Goal: Transaction & Acquisition: Obtain resource

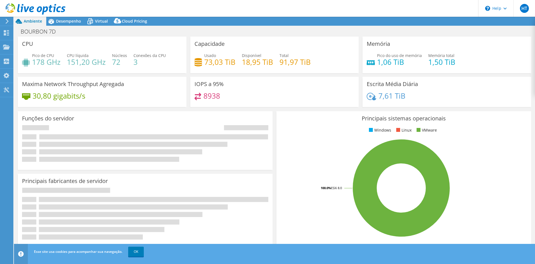
select select "SouthAmerica"
select select "BRL"
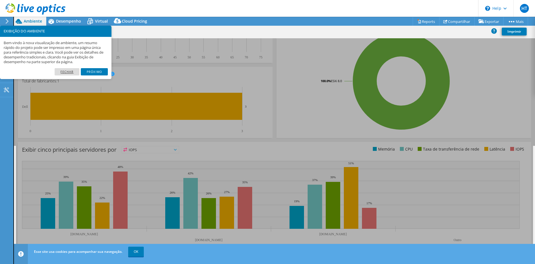
click at [69, 72] on link "Fechar" at bounding box center [67, 71] width 25 height 7
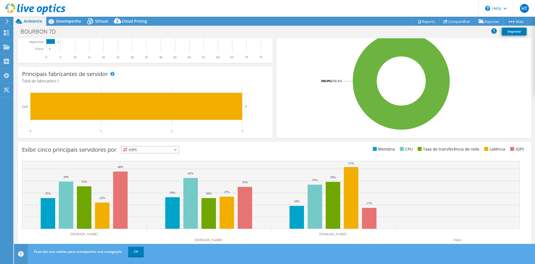
scroll to position [0, 0]
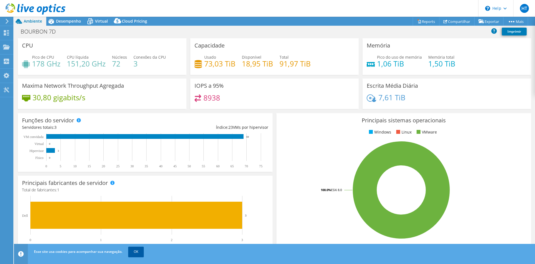
click at [138, 252] on link "OK" at bounding box center [136, 251] width 16 height 10
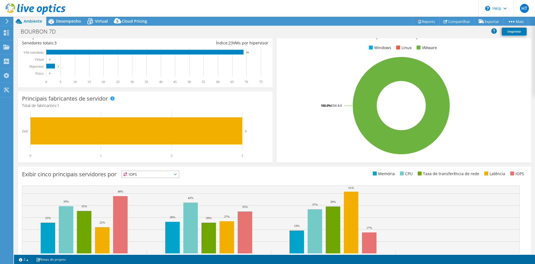
scroll to position [109, 0]
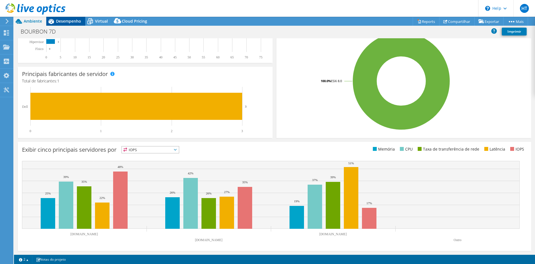
click at [69, 21] on span "Desempenho" at bounding box center [68, 20] width 25 height 5
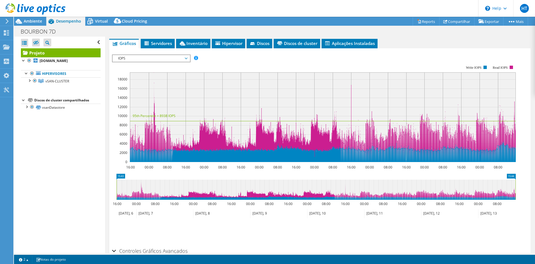
scroll to position [128, 0]
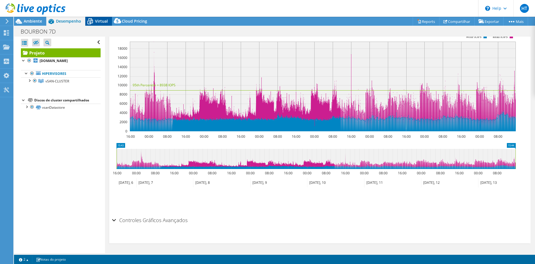
click at [98, 18] on span "Virtual" at bounding box center [101, 20] width 13 height 5
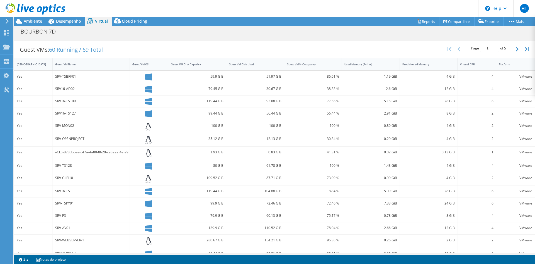
scroll to position [115, 0]
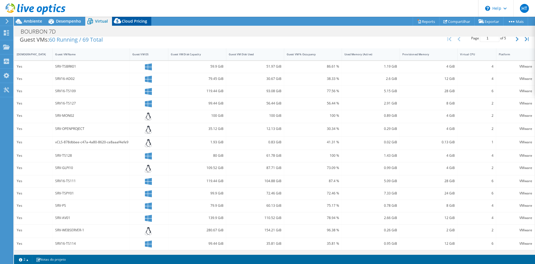
click at [126, 21] on span "Cloud Pricing" at bounding box center [134, 20] width 25 height 5
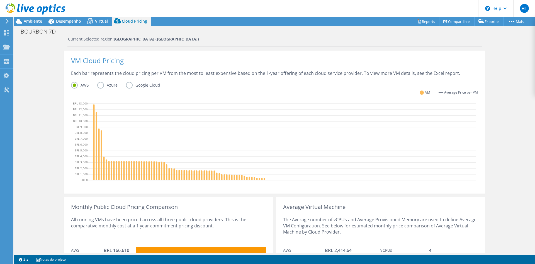
scroll to position [164, 0]
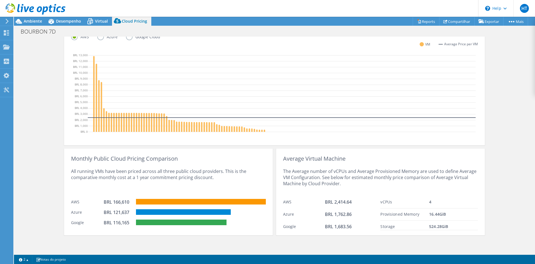
click at [110, 201] on div "BRL 166,610" at bounding box center [118, 202] width 28 height 6
drag, startPoint x: 111, startPoint y: 202, endPoint x: 127, endPoint y: 202, distance: 15.9
click at [127, 202] on div "BRL 166,610" at bounding box center [118, 202] width 28 height 6
click at [132, 186] on div "All running VMs have been priced across all three public cloud providers. This …" at bounding box center [168, 178] width 195 height 34
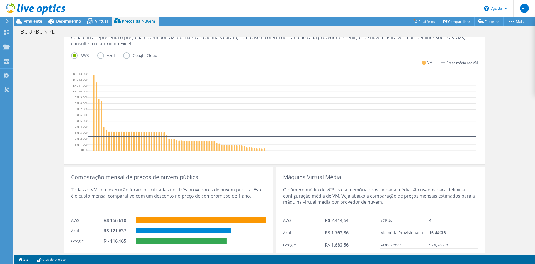
click at [115, 195] on div "Todas as VMs em execução foram precificadas nos três provedores de nuvem públic…" at bounding box center [168, 197] width 195 height 34
click at [113, 217] on font "R$ 166.610" at bounding box center [115, 220] width 23 height 6
drag, startPoint x: 127, startPoint y: 215, endPoint x: 109, endPoint y: 214, distance: 17.9
click at [109, 217] on div "R$ 166.610" at bounding box center [118, 220] width 28 height 6
click at [134, 199] on div "Todas as VMs em execução foram precificadas nos três provedores de nuvem públic…" at bounding box center [168, 197] width 195 height 34
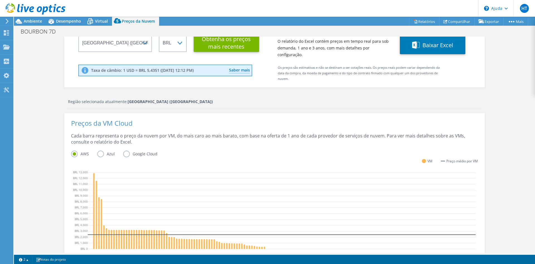
scroll to position [72, 0]
click at [100, 150] on label "Azul" at bounding box center [110, 153] width 26 height 7
click at [0, 0] on input "Azul" at bounding box center [0, 0] width 0 height 0
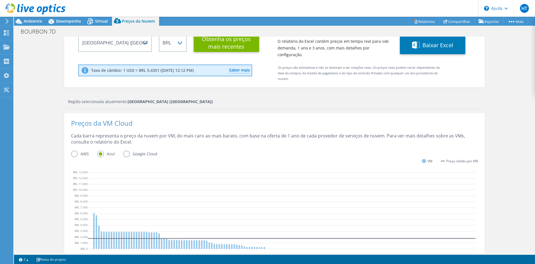
scroll to position [128, 0]
click at [74, 150] on label "AWS" at bounding box center [84, 153] width 26 height 7
click at [0, 0] on input "AWS" at bounding box center [0, 0] width 0 height 0
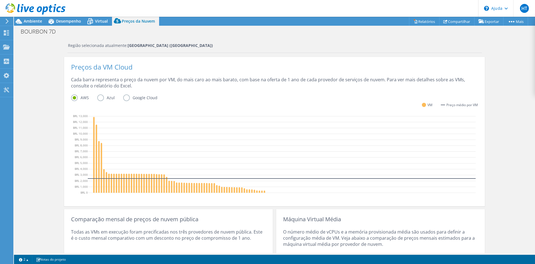
scroll to position [121, 0]
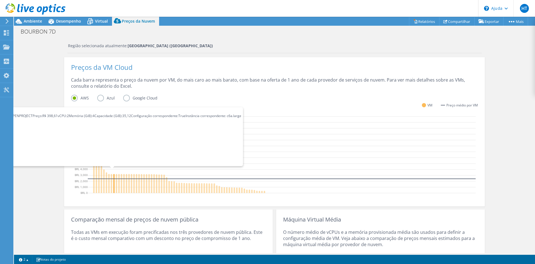
click at [114, 179] on icon at bounding box center [114, 183] width 1 height 19
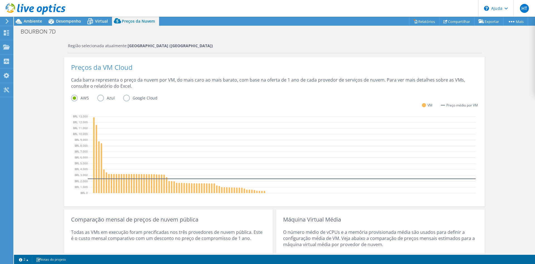
click at [126, 96] on div "AWS Azul Google Cloud" at bounding box center [274, 99] width 407 height 9
click at [126, 95] on label "Google Cloud" at bounding box center [144, 98] width 43 height 7
click at [0, 0] on input "Google Cloud" at bounding box center [0, 0] width 0 height 0
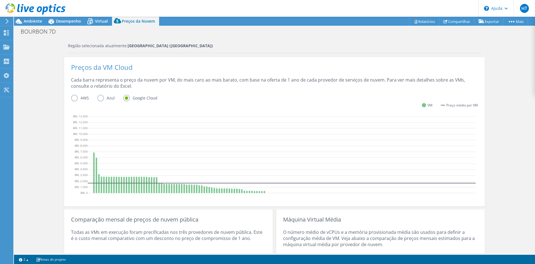
click at [74, 95] on label "AWS" at bounding box center [84, 98] width 26 height 7
click at [0, 0] on input "AWS" at bounding box center [0, 0] width 0 height 0
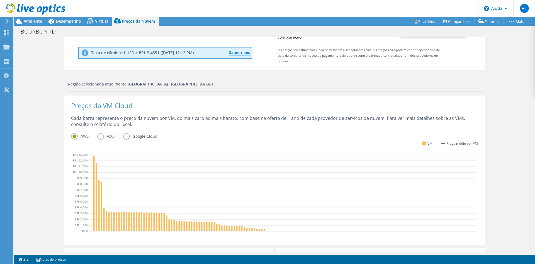
scroll to position [38, 0]
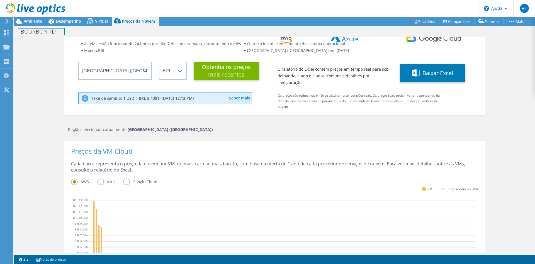
click at [49, 29] on font "BOURBON 7D" at bounding box center [38, 32] width 35 height 8
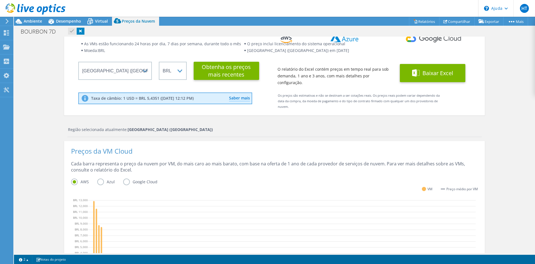
click at [436, 70] on font "Baixar Excel" at bounding box center [438, 73] width 31 height 8
